Goal: Task Accomplishment & Management: Use online tool/utility

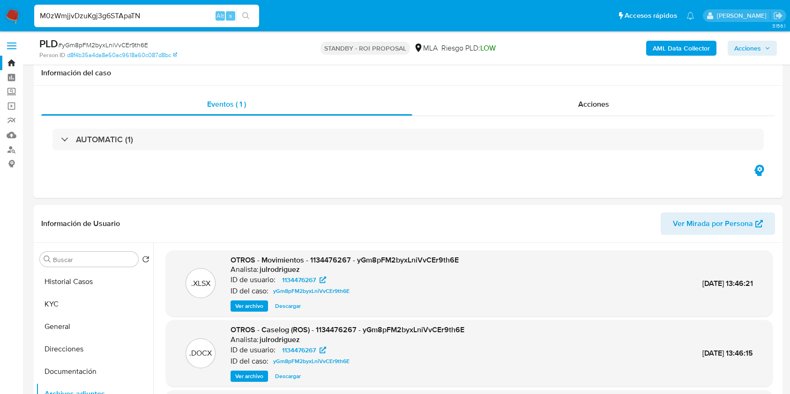
select select "10"
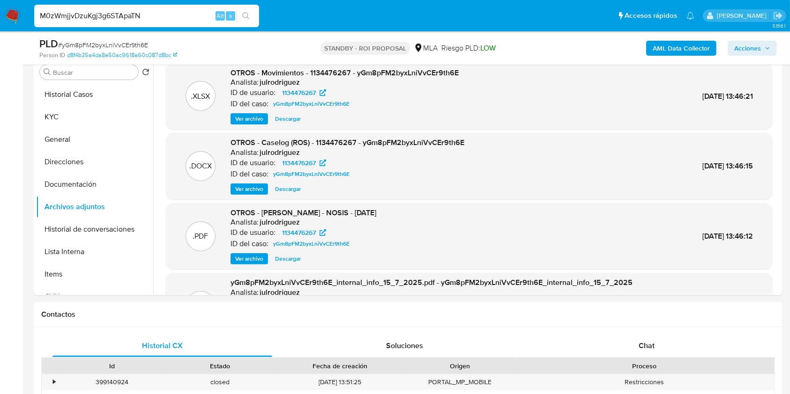
type input "M0zWmjjvDzuKgj3g6STApaTN"
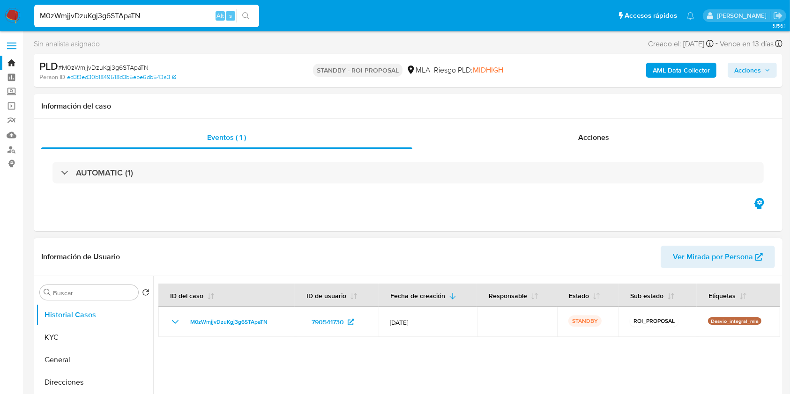
scroll to position [62, 0]
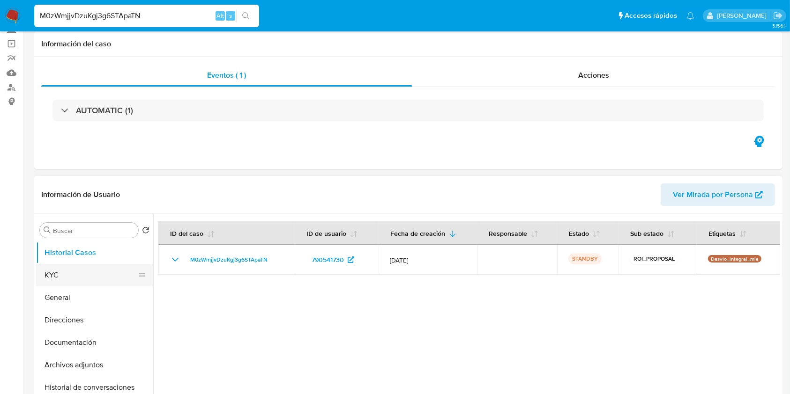
select select "10"
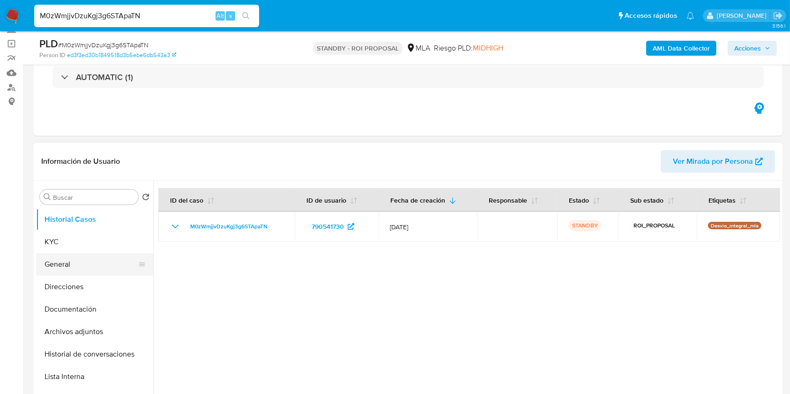
drag, startPoint x: 54, startPoint y: 241, endPoint x: 136, endPoint y: 255, distance: 83.3
click at [54, 240] on button "KYC" at bounding box center [94, 242] width 117 height 22
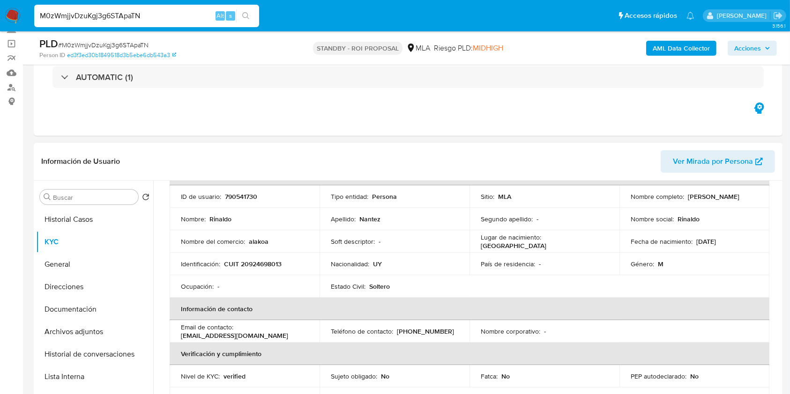
click at [234, 199] on p "790541730" at bounding box center [241, 197] width 32 height 8
copy p "790541730"
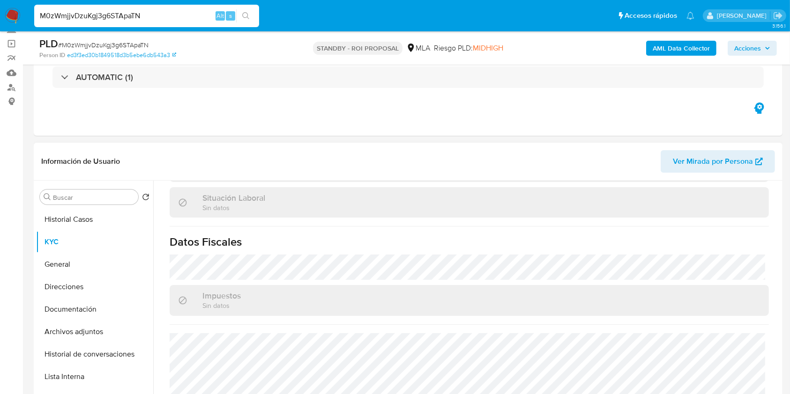
scroll to position [517, 0]
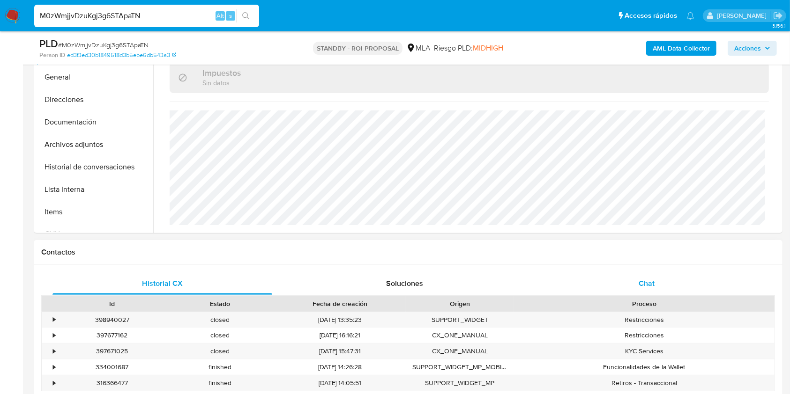
drag, startPoint x: 663, startPoint y: 279, endPoint x: 619, endPoint y: 273, distance: 45.0
click at [663, 279] on div "Chat" at bounding box center [647, 284] width 220 height 22
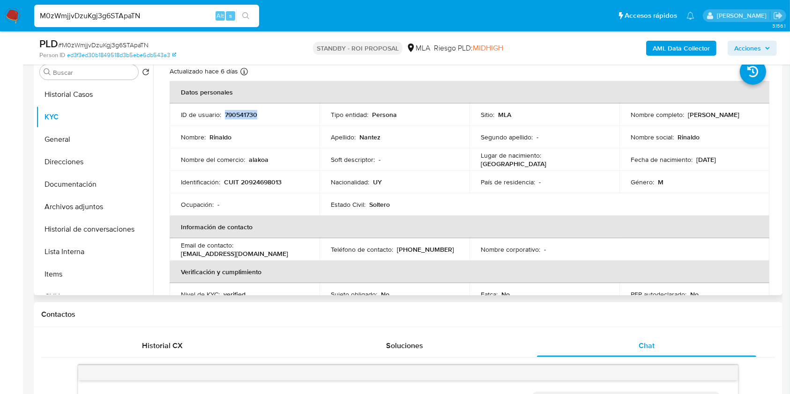
scroll to position [0, 0]
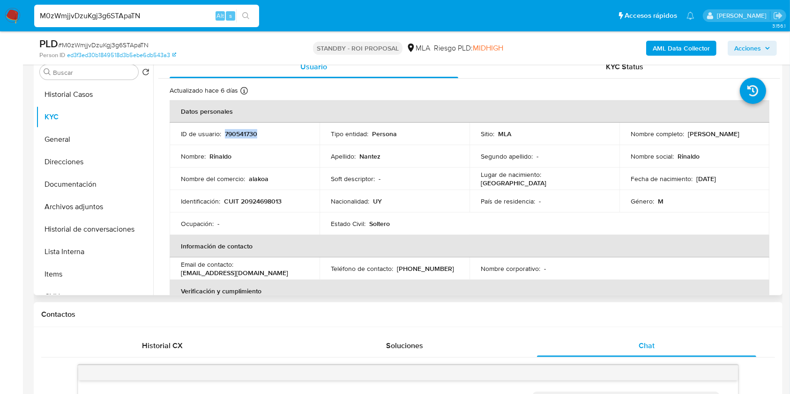
drag, startPoint x: 683, startPoint y: 134, endPoint x: 742, endPoint y: 134, distance: 59.0
click at [742, 134] on div "Nombre completo : Rinaldo Nantez" at bounding box center [694, 134] width 127 height 8
copy div "[PERSON_NAME]"
click at [108, 12] on input "M0zWmjjvDzuKgj3g6STApaTN" at bounding box center [146, 16] width 225 height 12
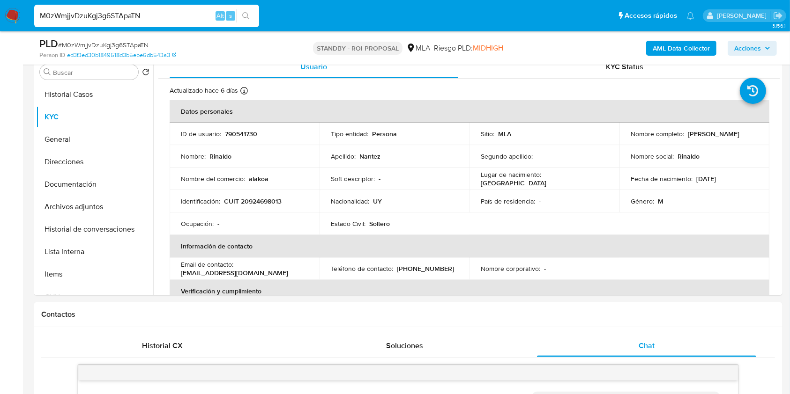
paste input "2417571298"
type input "2417571298"
click at [266, 200] on p "CUIT 20924698013" at bounding box center [253, 201] width 58 height 8
click at [265, 200] on p "CUIT 20924698013" at bounding box center [253, 201] width 58 height 8
copy p "20924698013"
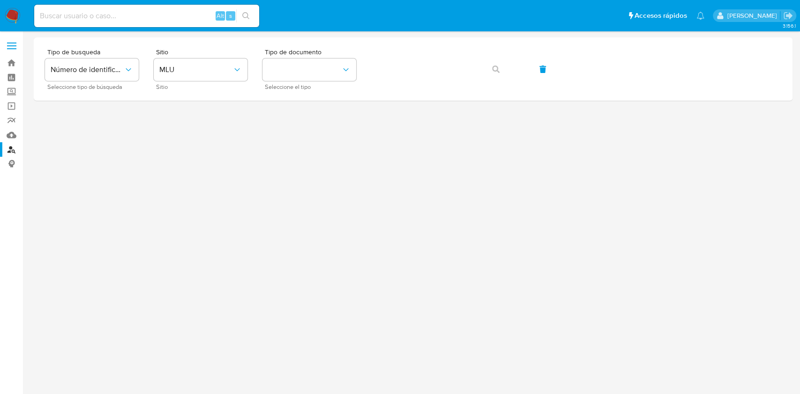
drag, startPoint x: 120, startPoint y: 6, endPoint x: 120, endPoint y: 17, distance: 11.2
click at [120, 7] on div "Alt s" at bounding box center [146, 16] width 225 height 22
click at [121, 18] on input at bounding box center [146, 16] width 225 height 12
paste input "2417571298"
type input "2417571298"
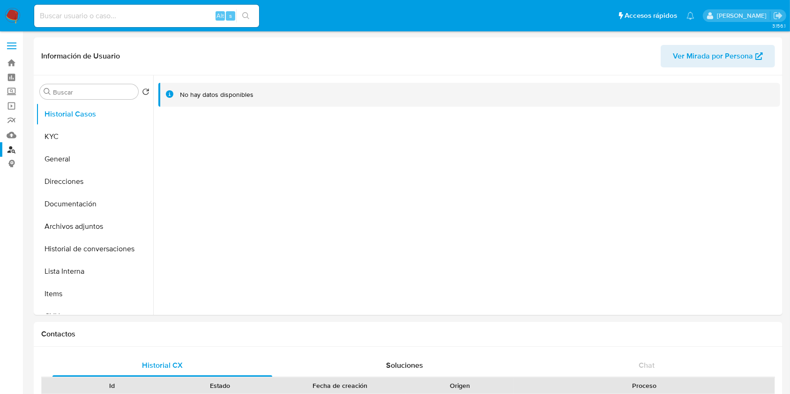
select select "10"
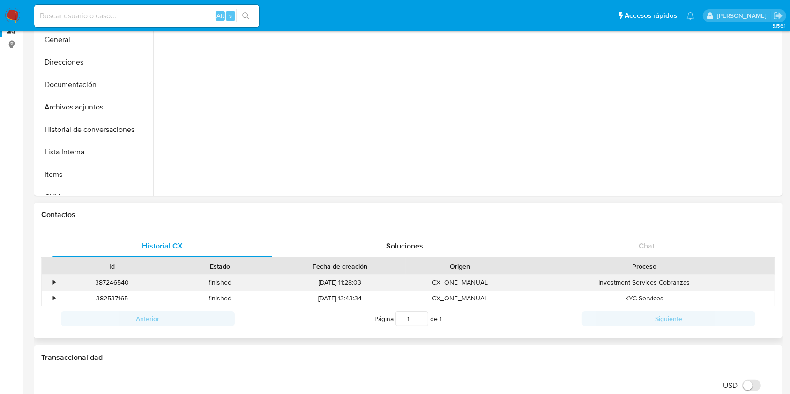
scroll to position [125, 0]
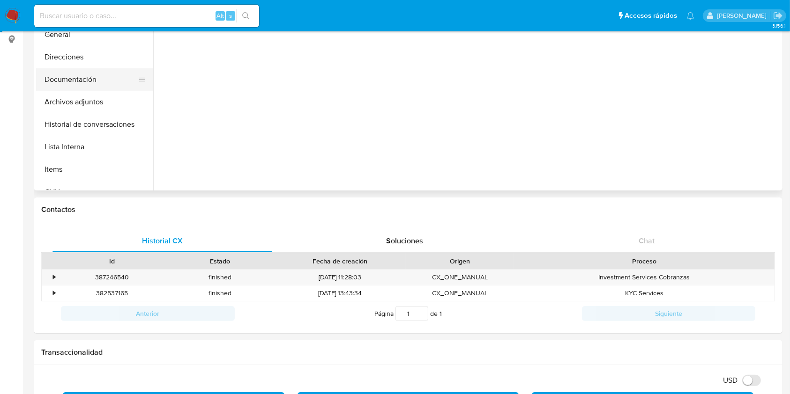
click at [72, 68] on button "Documentación" at bounding box center [91, 79] width 110 height 22
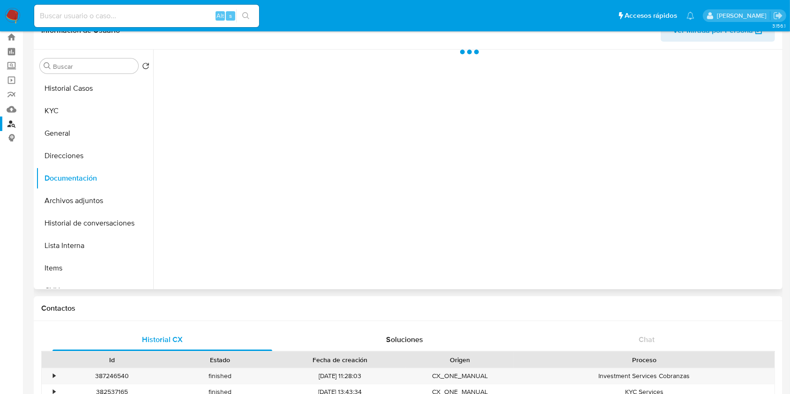
scroll to position [0, 0]
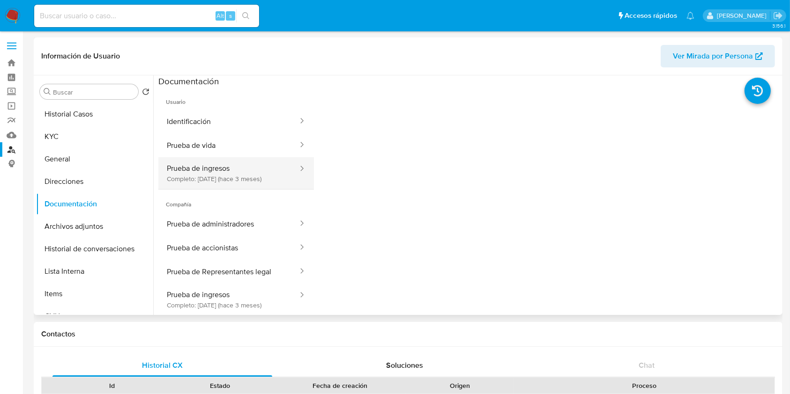
click at [198, 173] on button "Prueba de ingresos Completo: 28/05/2025 (hace 3 meses)" at bounding box center [228, 173] width 141 height 32
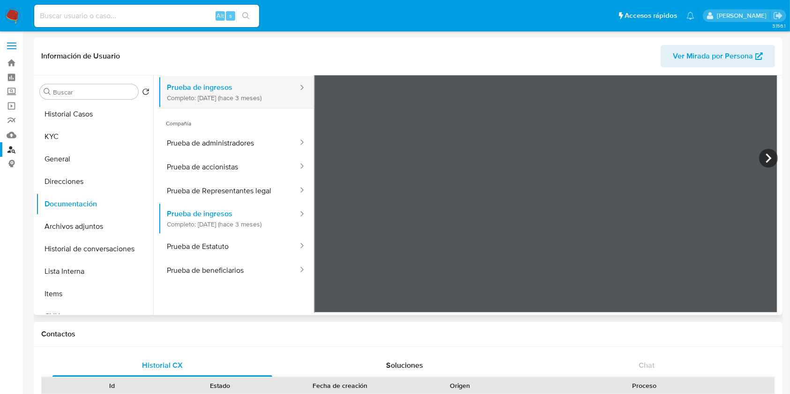
scroll to position [82, 0]
click at [759, 159] on icon at bounding box center [768, 158] width 19 height 19
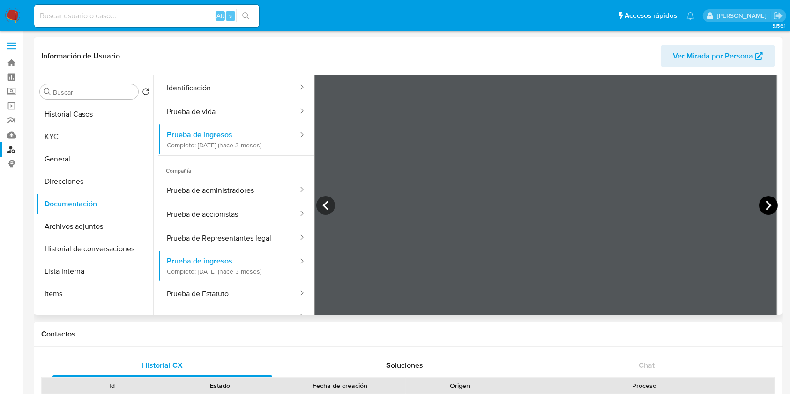
scroll to position [0, 0]
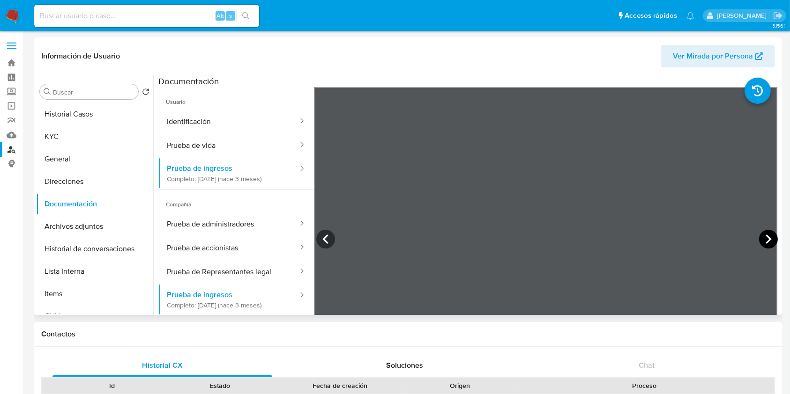
click at [768, 233] on icon at bounding box center [768, 239] width 19 height 19
click at [98, 110] on button "Historial Casos" at bounding box center [91, 114] width 110 height 22
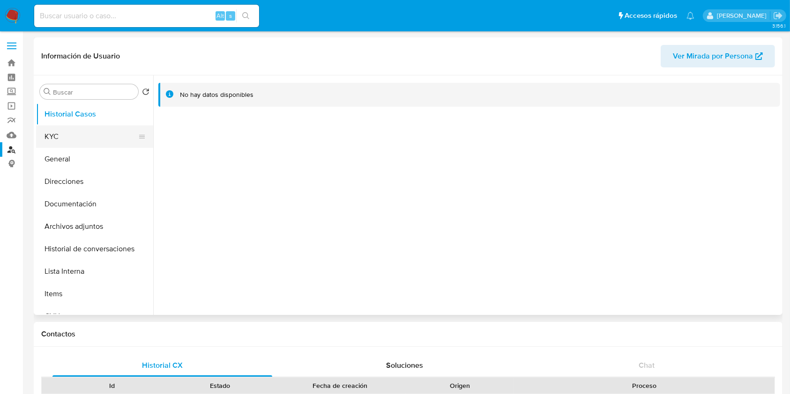
click at [52, 138] on button "KYC" at bounding box center [91, 137] width 110 height 22
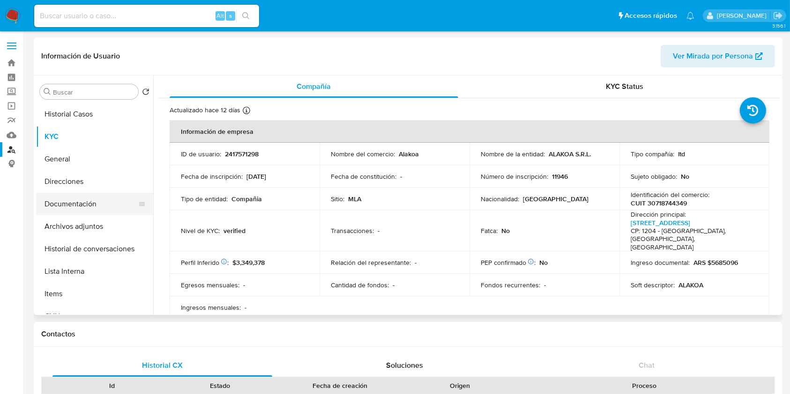
click at [77, 204] on button "Documentación" at bounding box center [91, 204] width 110 height 22
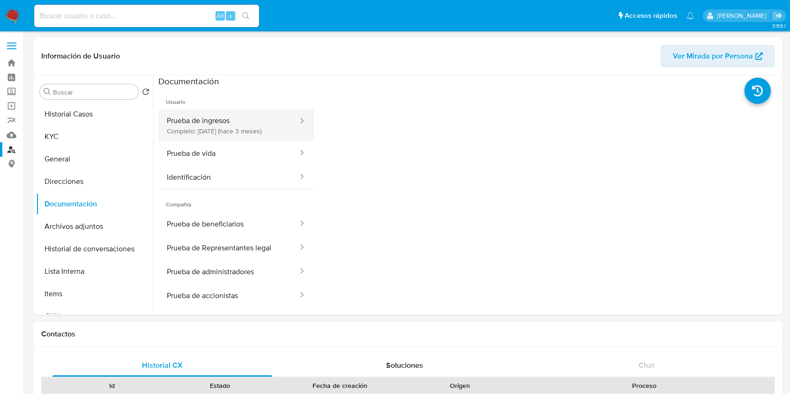
click at [215, 126] on button "Prueba de ingresos Completo: 28/05/2025 (hace 3 meses)" at bounding box center [228, 126] width 141 height 32
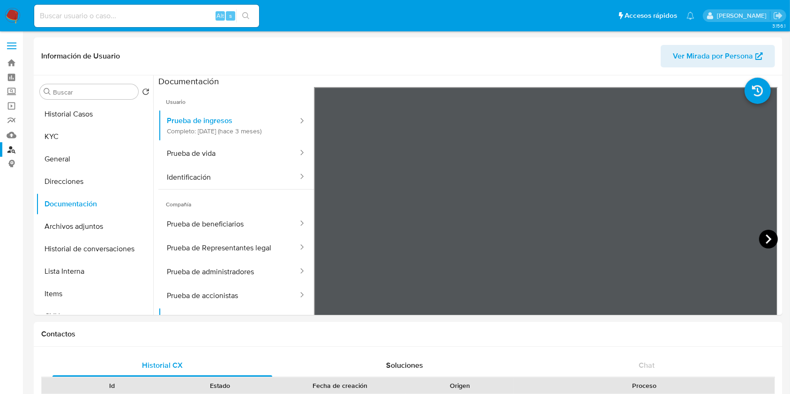
click at [761, 235] on icon at bounding box center [768, 239] width 19 height 19
click at [761, 234] on icon at bounding box center [768, 239] width 19 height 19
drag, startPoint x: 59, startPoint y: 132, endPoint x: 306, endPoint y: 24, distance: 270.2
click at [59, 132] on button "KYC" at bounding box center [94, 137] width 117 height 22
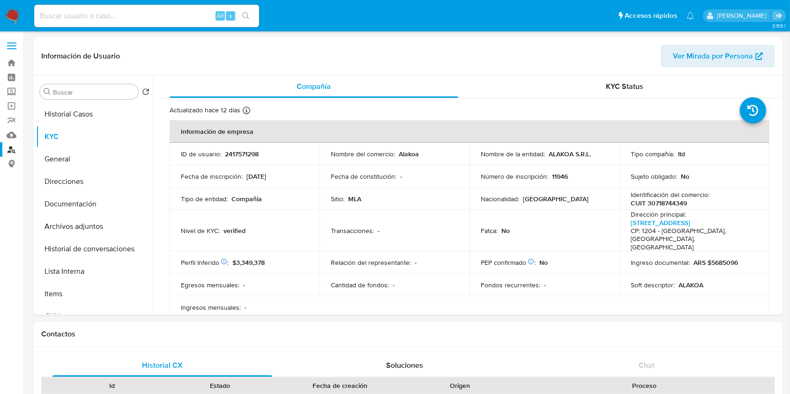
click at [666, 201] on p "CUIT 30718744349" at bounding box center [659, 203] width 56 height 8
drag, startPoint x: 666, startPoint y: 201, endPoint x: 664, endPoint y: 164, distance: 36.6
click at [665, 201] on p "CUIT 30718744349" at bounding box center [659, 203] width 56 height 8
copy p "30718744349"
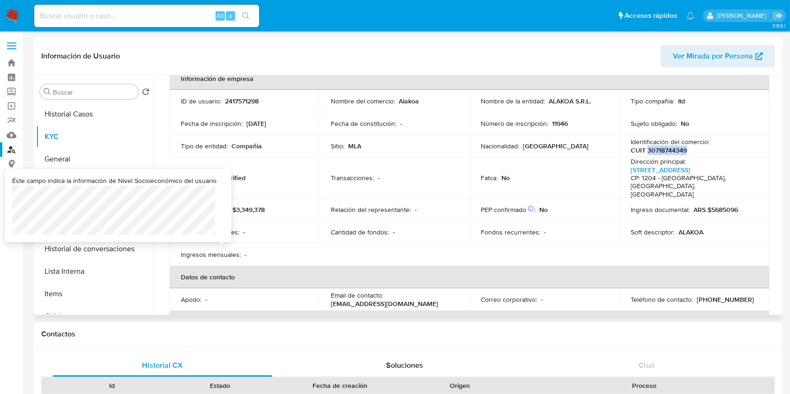
scroll to position [187, 0]
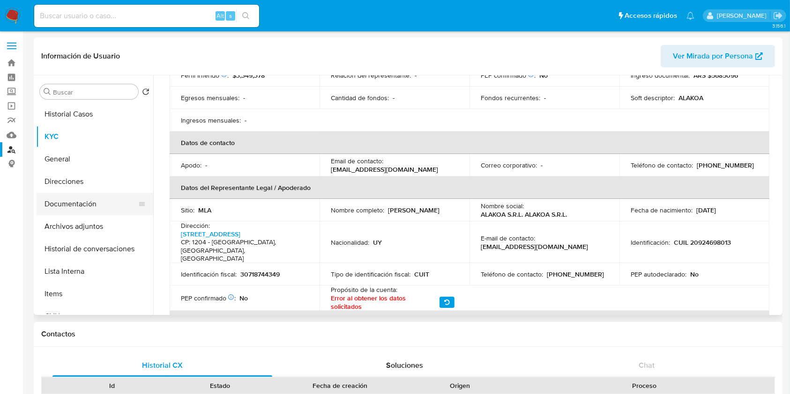
click at [64, 197] on button "Documentación" at bounding box center [91, 204] width 110 height 22
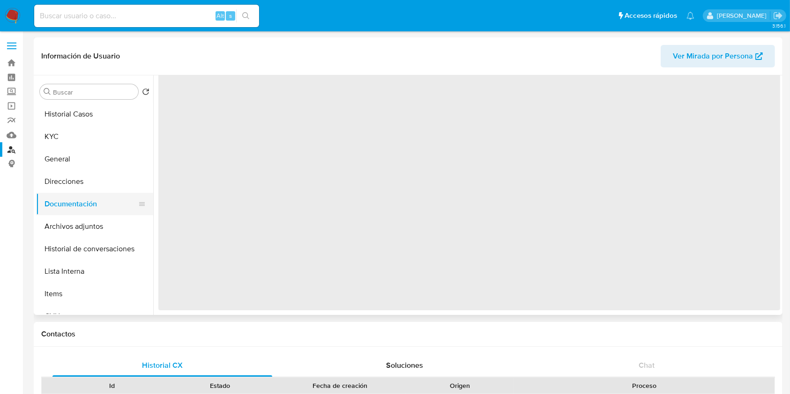
scroll to position [0, 0]
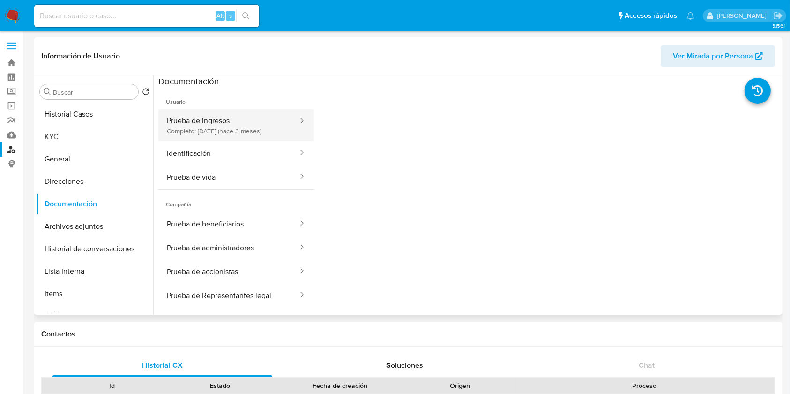
click at [225, 126] on button "Prueba de ingresos Completo: 28/05/2025 (hace 3 meses)" at bounding box center [228, 126] width 141 height 32
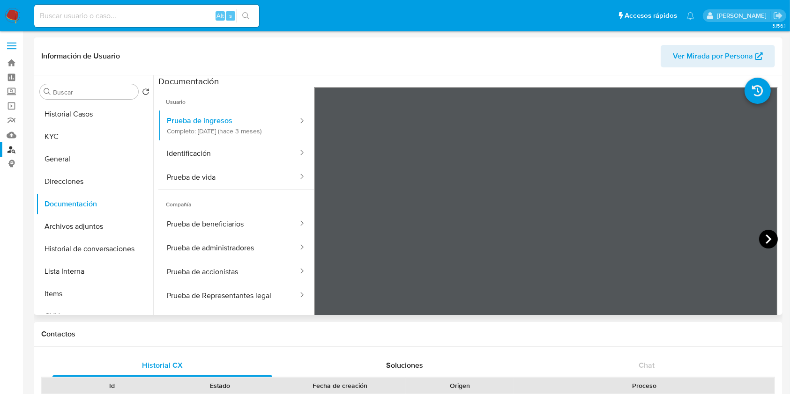
click at [766, 238] on icon at bounding box center [768, 239] width 19 height 19
click at [767, 241] on icon at bounding box center [768, 239] width 19 height 19
click at [62, 144] on button "KYC" at bounding box center [91, 137] width 110 height 22
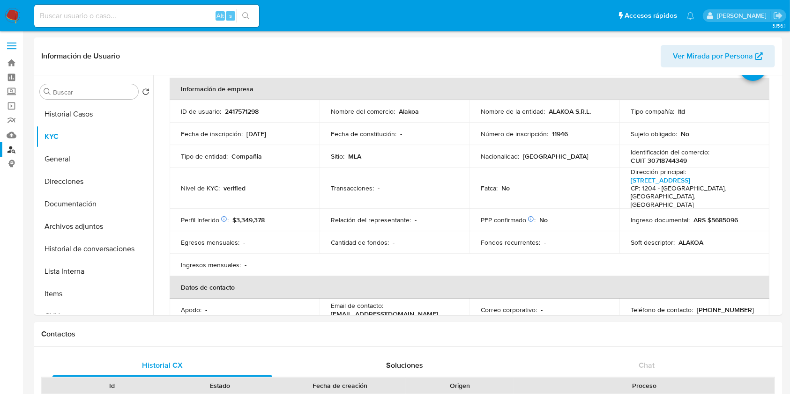
scroll to position [62, 0]
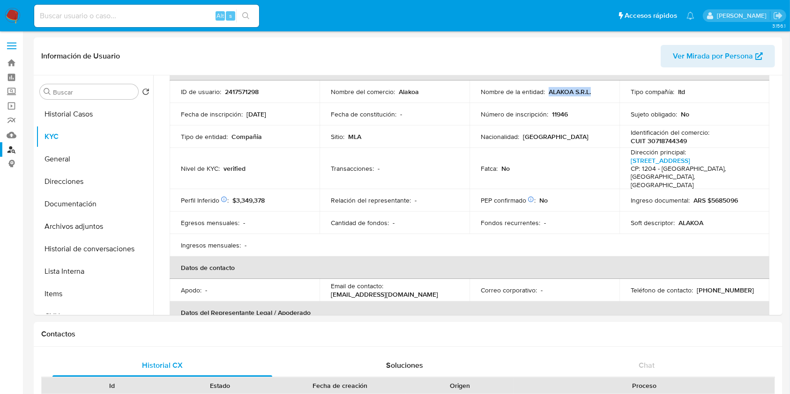
drag, startPoint x: 547, startPoint y: 92, endPoint x: 584, endPoint y: 189, distance: 104.0
click at [600, 91] on div "Nombre de la entidad : ALAKOA S.R.L." at bounding box center [544, 92] width 127 height 8
copy p "ALAKOA S.R.L."
click at [582, 164] on div "Fatca : No" at bounding box center [544, 168] width 127 height 8
click at [671, 142] on p "CUIT 30718744349" at bounding box center [659, 141] width 56 height 8
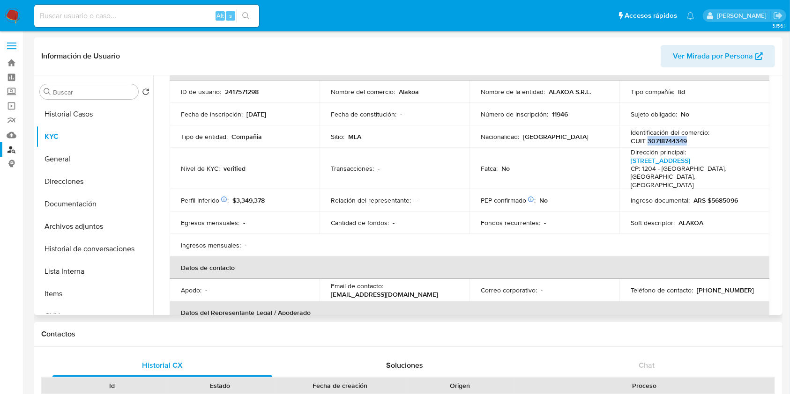
click at [671, 142] on p "CUIT 30718744349" at bounding box center [659, 141] width 56 height 8
copy p "30718744349"
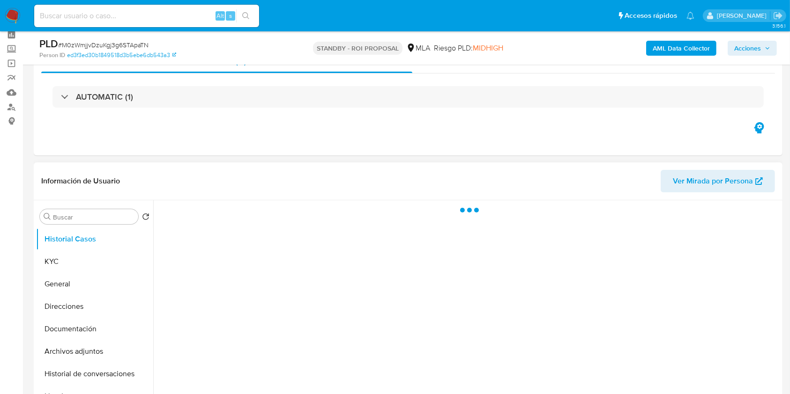
scroll to position [62, 0]
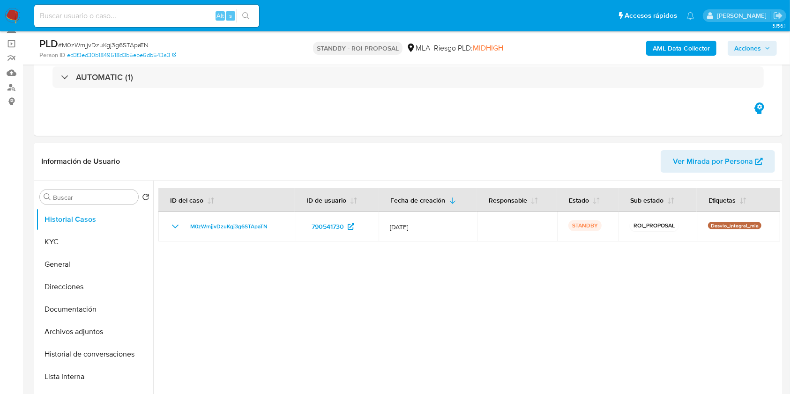
select select "10"
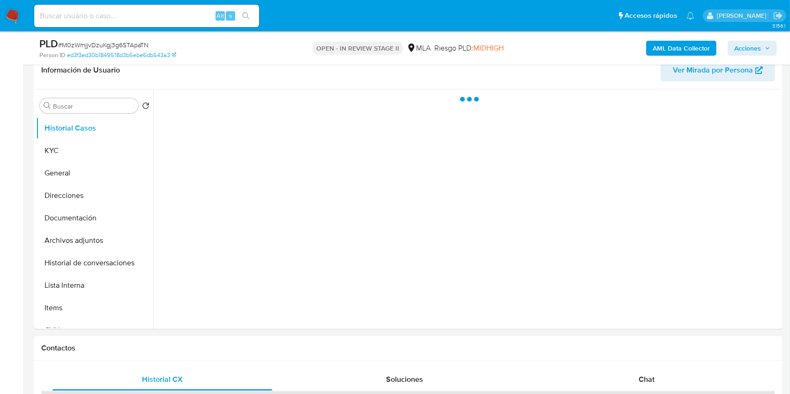
scroll to position [62, 0]
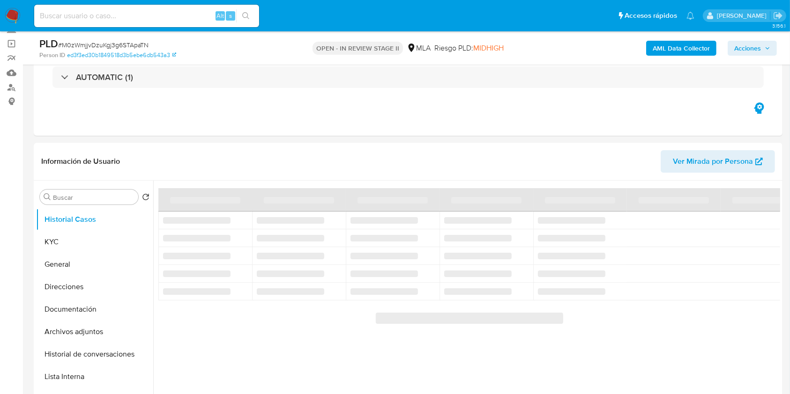
click at [744, 47] on span "Acciones" at bounding box center [747, 48] width 27 height 15
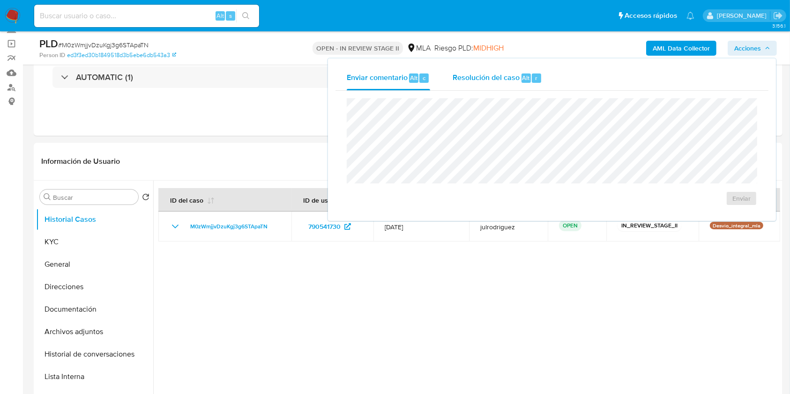
select select "10"
click at [486, 82] on span "Resolución del caso" at bounding box center [486, 77] width 67 height 11
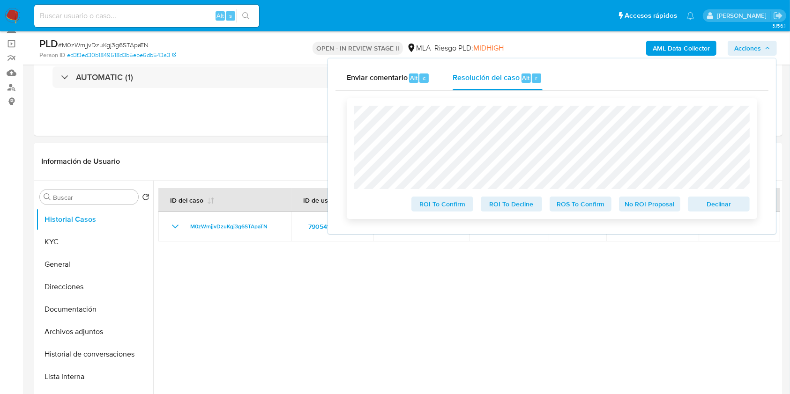
click at [694, 203] on span "Declinar" at bounding box center [718, 204] width 49 height 13
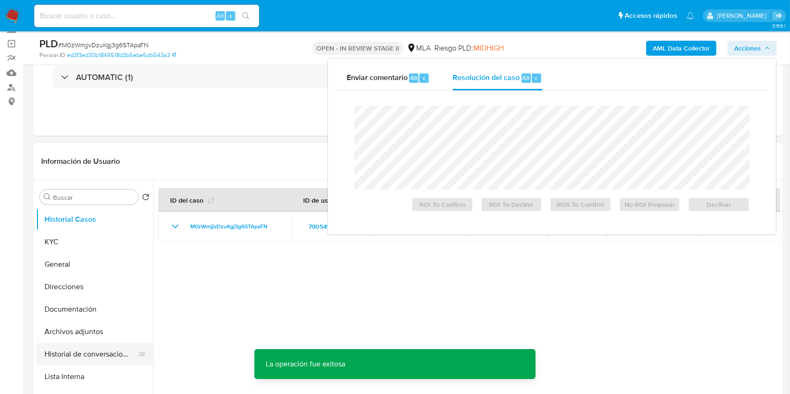
click at [85, 349] on button "Historial de conversaciones" at bounding box center [91, 354] width 110 height 22
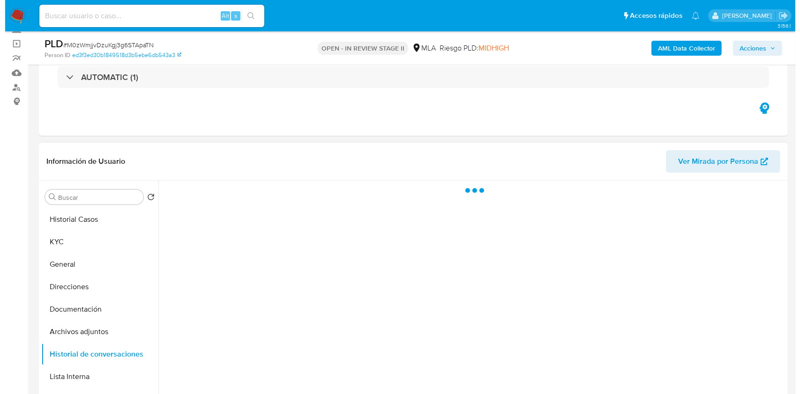
scroll to position [125, 0]
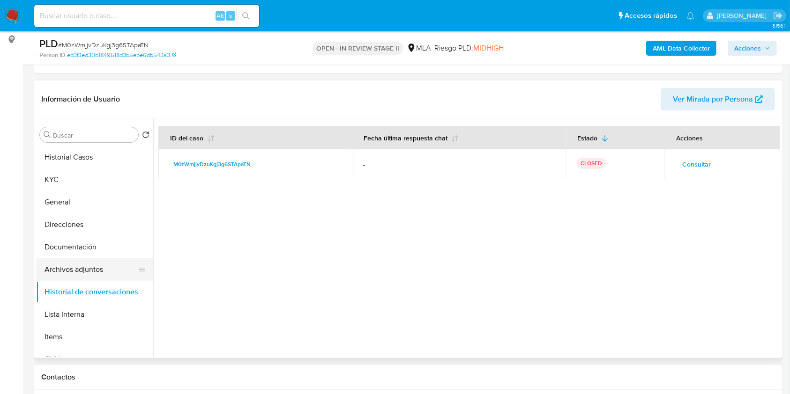
click at [94, 262] on button "Archivos adjuntos" at bounding box center [91, 270] width 110 height 22
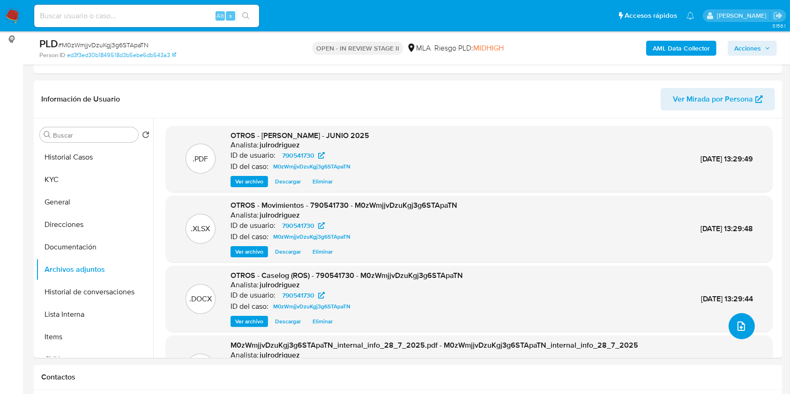
click at [740, 325] on icon "upload-file" at bounding box center [741, 326] width 11 height 11
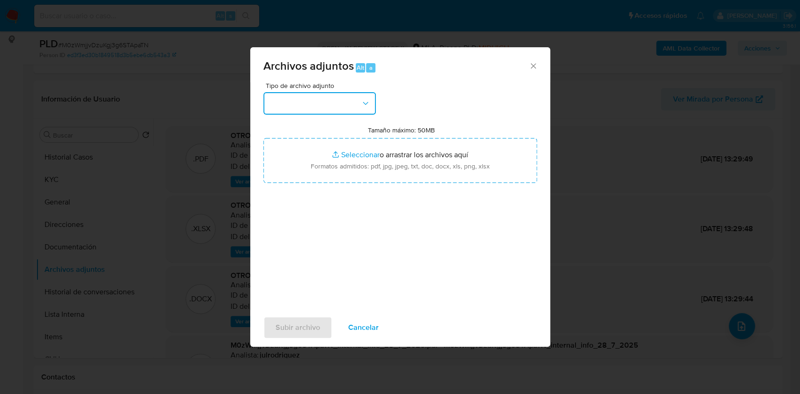
click at [360, 99] on button "button" at bounding box center [319, 103] width 112 height 22
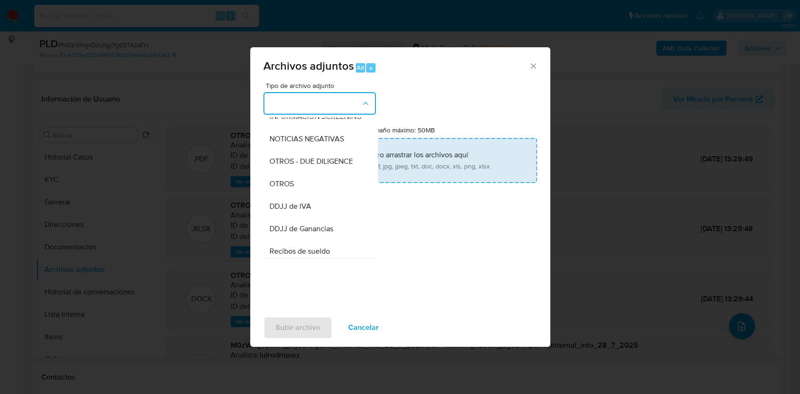
drag, startPoint x: 289, startPoint y: 193, endPoint x: 426, endPoint y: 153, distance: 143.5
click at [289, 189] on span "OTROS" at bounding box center [281, 183] width 24 height 9
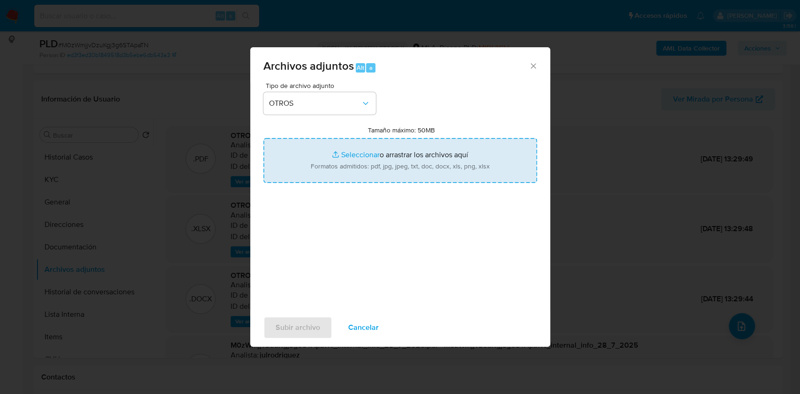
click at [426, 153] on input "Tamaño máximo: 50MB Seleccionar archivos" at bounding box center [400, 160] width 274 height 45
type input "C:\fakepath\Comprobantes de IVA - 790541730 - M0zWmjjvDzuKgj3g6STApaTN.pdf"
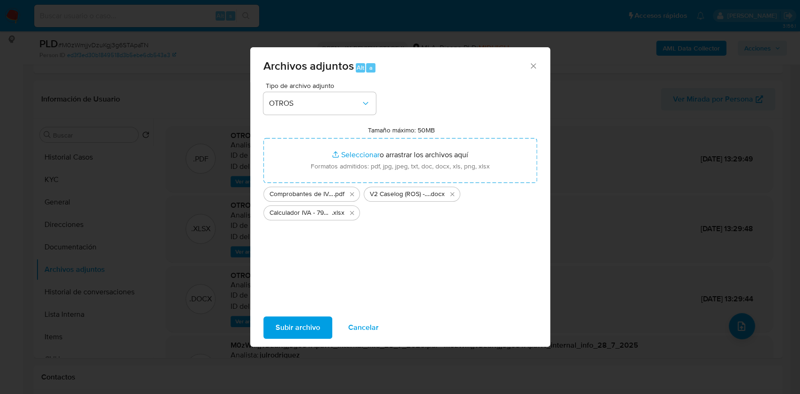
click at [533, 67] on icon "Cerrar" at bounding box center [532, 65] width 9 height 9
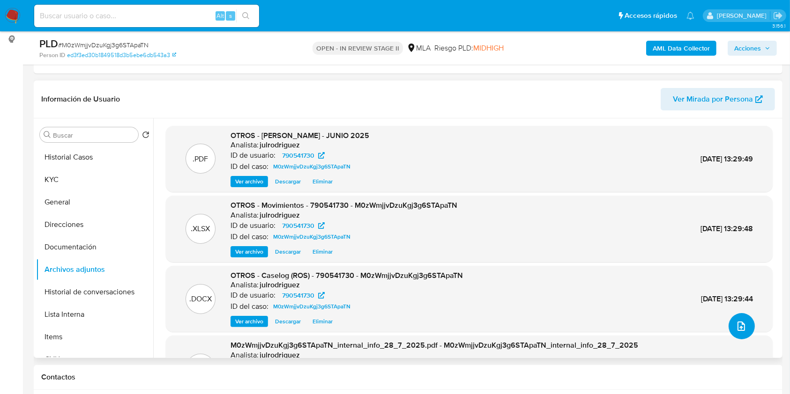
click at [736, 326] on icon "upload-file" at bounding box center [741, 326] width 11 height 11
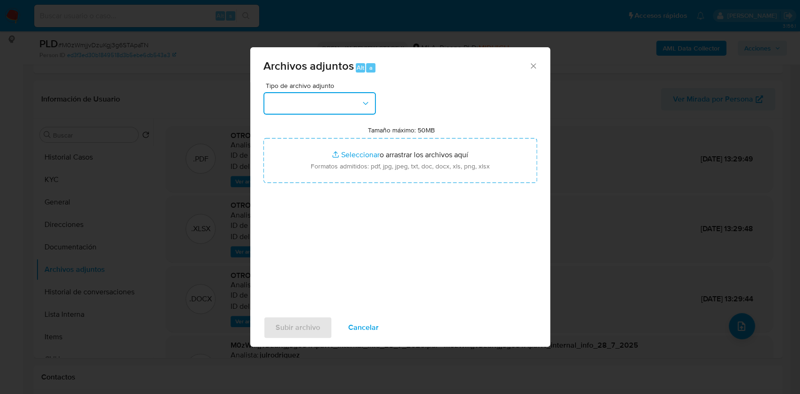
click at [336, 102] on button "button" at bounding box center [319, 103] width 112 height 22
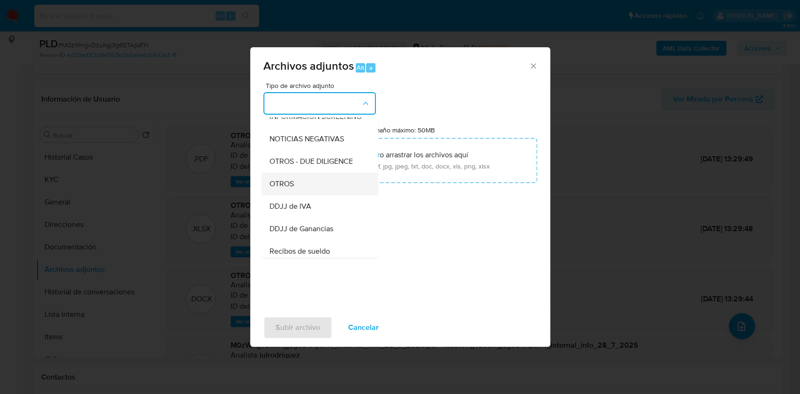
click at [287, 187] on span "OTROS" at bounding box center [281, 183] width 24 height 9
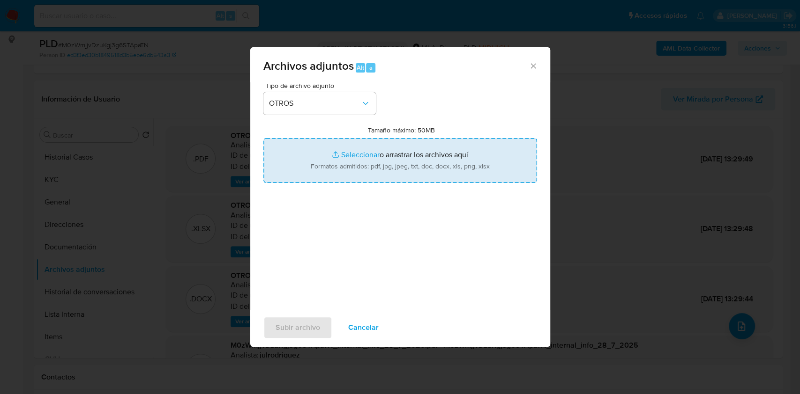
click at [379, 160] on input "Tamaño máximo: 50MB Seleccionar archivos" at bounding box center [400, 160] width 274 height 45
type input "C:\fakepath\Comprobantes de IVA - 790541730 - M0zWmjjvDzuKgj3g6STApaTN.pdf"
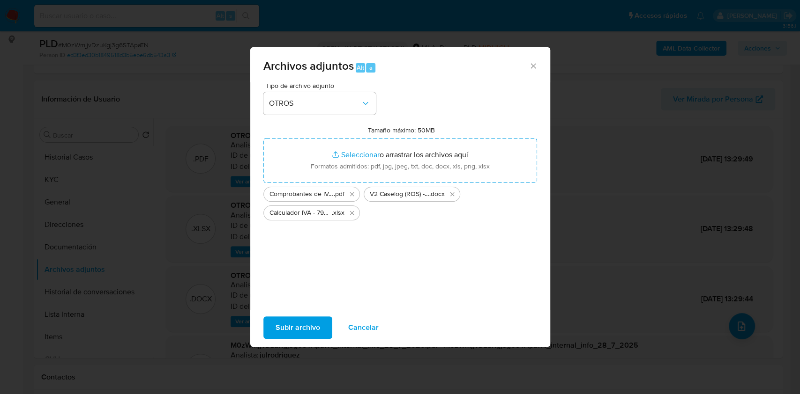
click at [292, 324] on span "Subir archivo" at bounding box center [297, 328] width 45 height 21
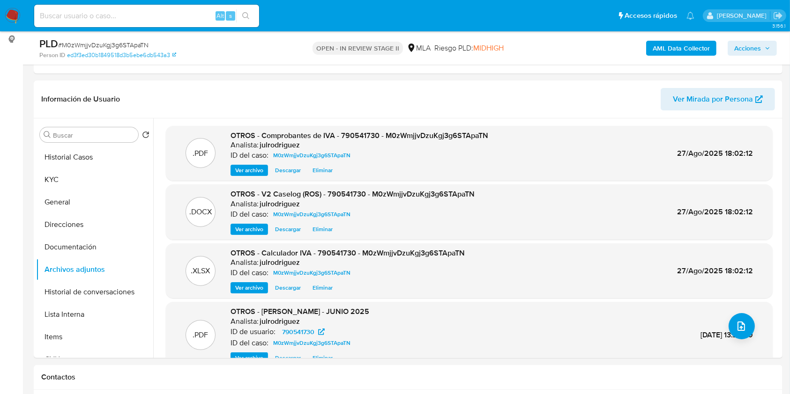
click at [743, 48] on span "Acciones" at bounding box center [747, 48] width 27 height 15
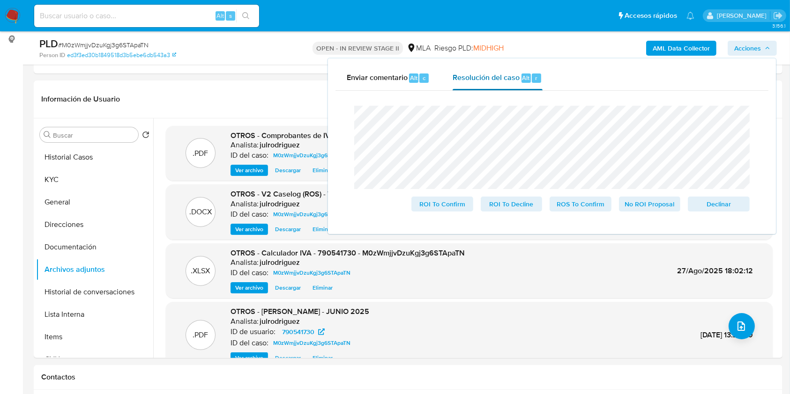
click at [468, 81] on span "Resolución del caso" at bounding box center [486, 77] width 67 height 11
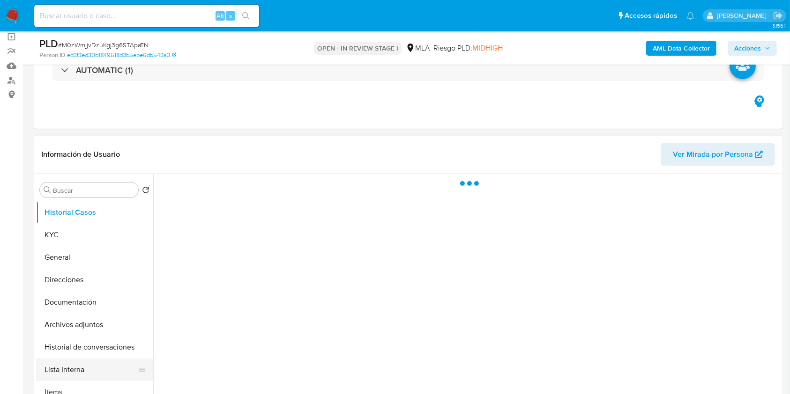
scroll to position [125, 0]
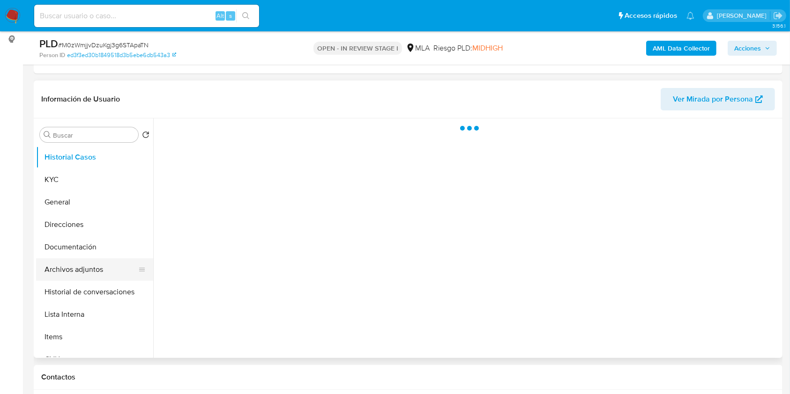
click at [86, 265] on button "Archivos adjuntos" at bounding box center [91, 270] width 110 height 22
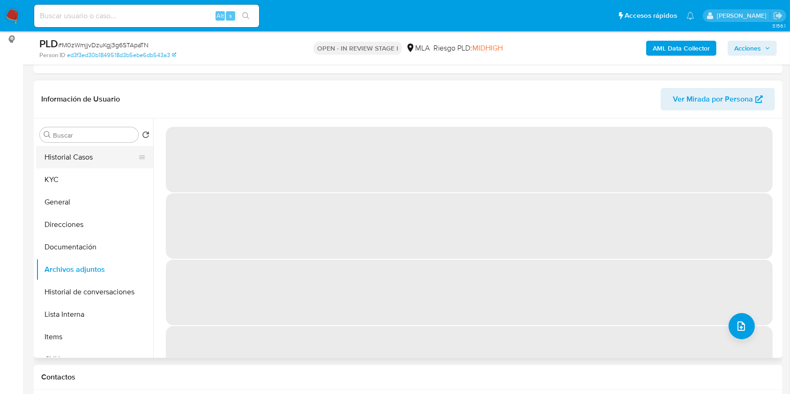
click at [46, 163] on button "Historial Casos" at bounding box center [91, 157] width 110 height 22
select select "10"
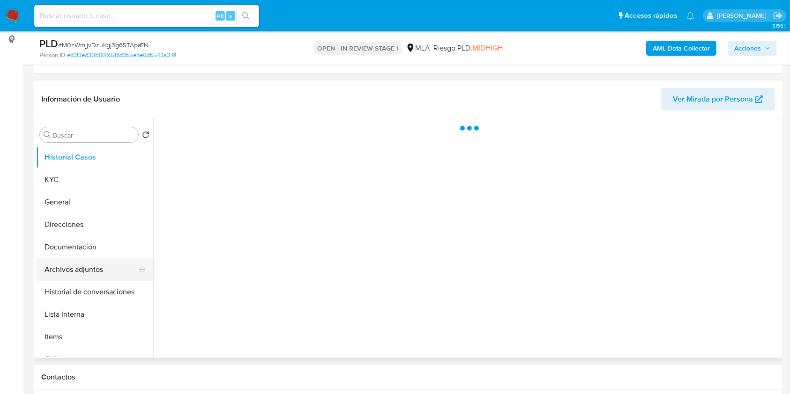
click at [78, 271] on button "Archivos adjuntos" at bounding box center [91, 270] width 110 height 22
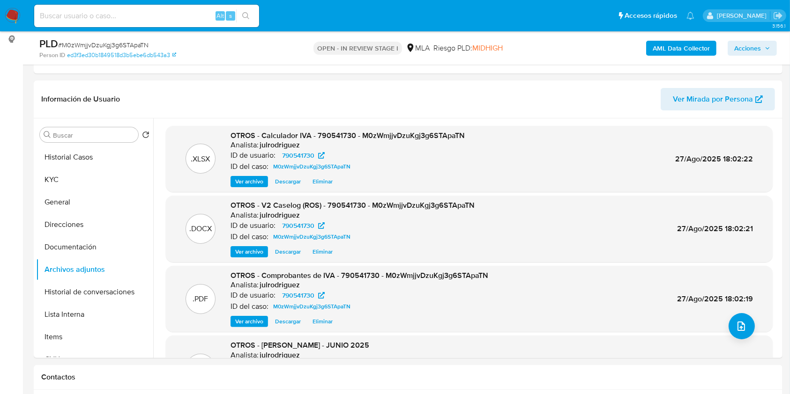
click at [753, 47] on span "Acciones" at bounding box center [747, 48] width 27 height 15
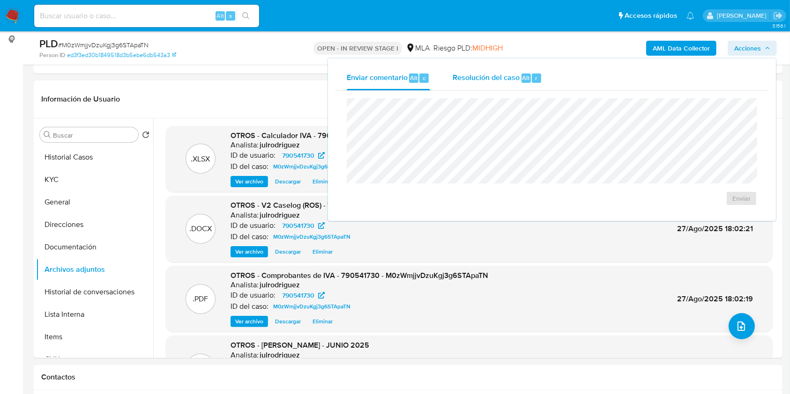
click at [472, 88] on div "Resolución del caso Alt r" at bounding box center [497, 78] width 89 height 24
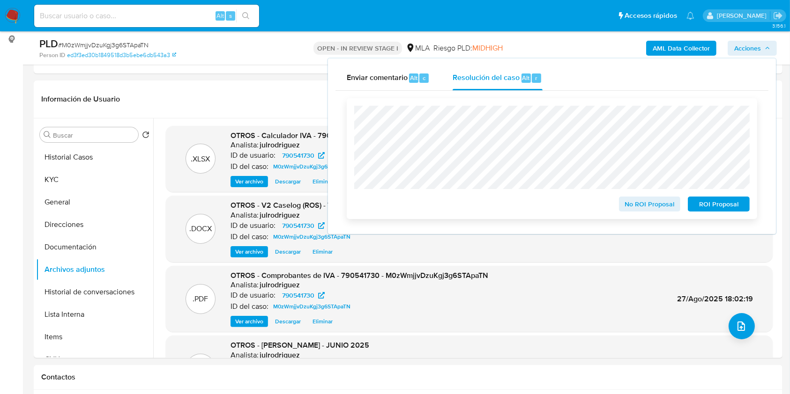
click at [703, 201] on span "ROI Proposal" at bounding box center [718, 204] width 49 height 13
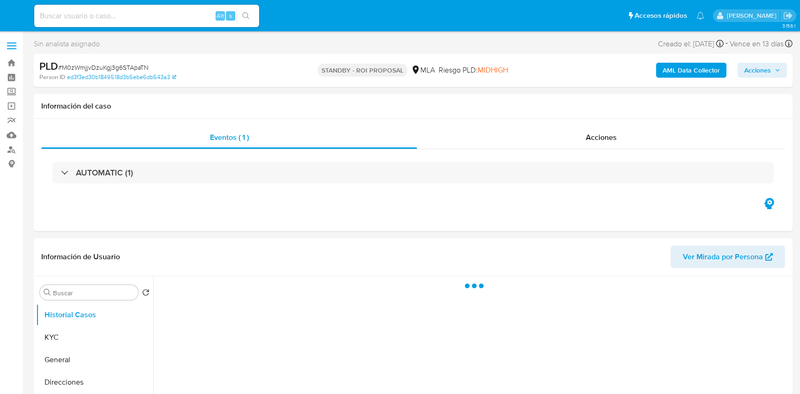
select select "10"
